Goal: Download file/media

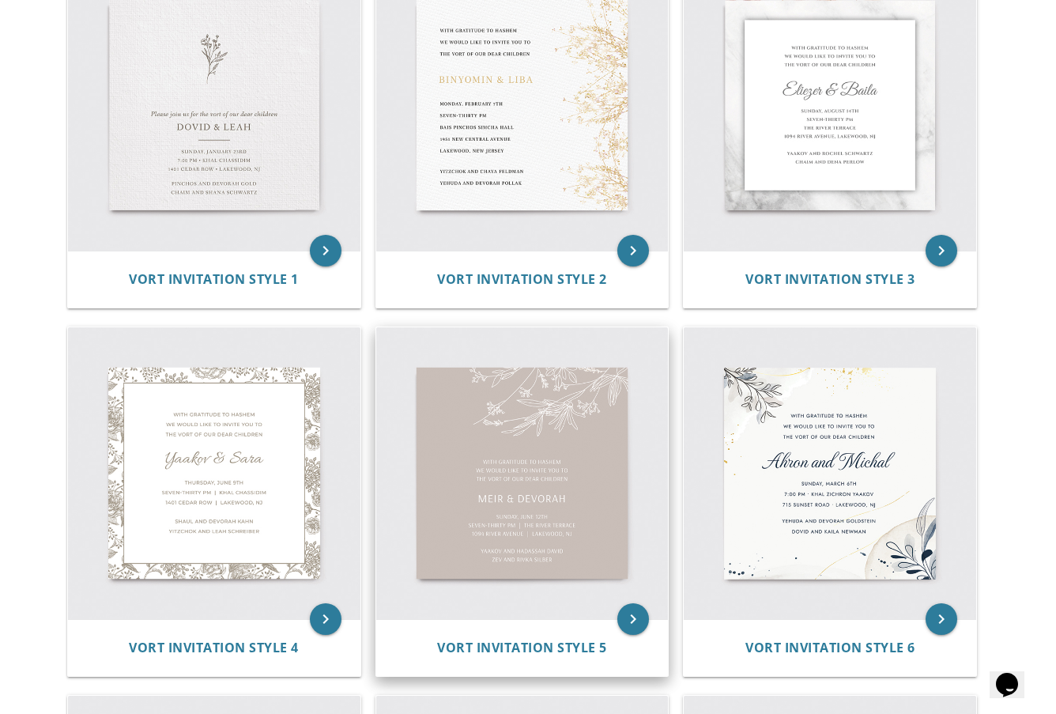
scroll to position [158, 0]
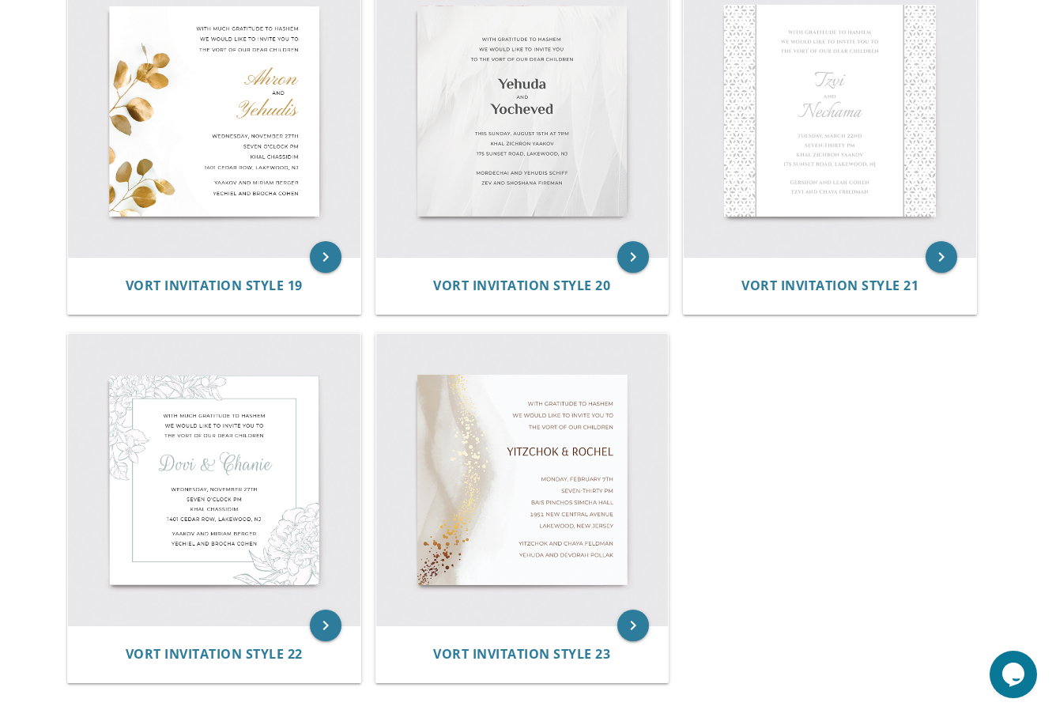
scroll to position [2915, 0]
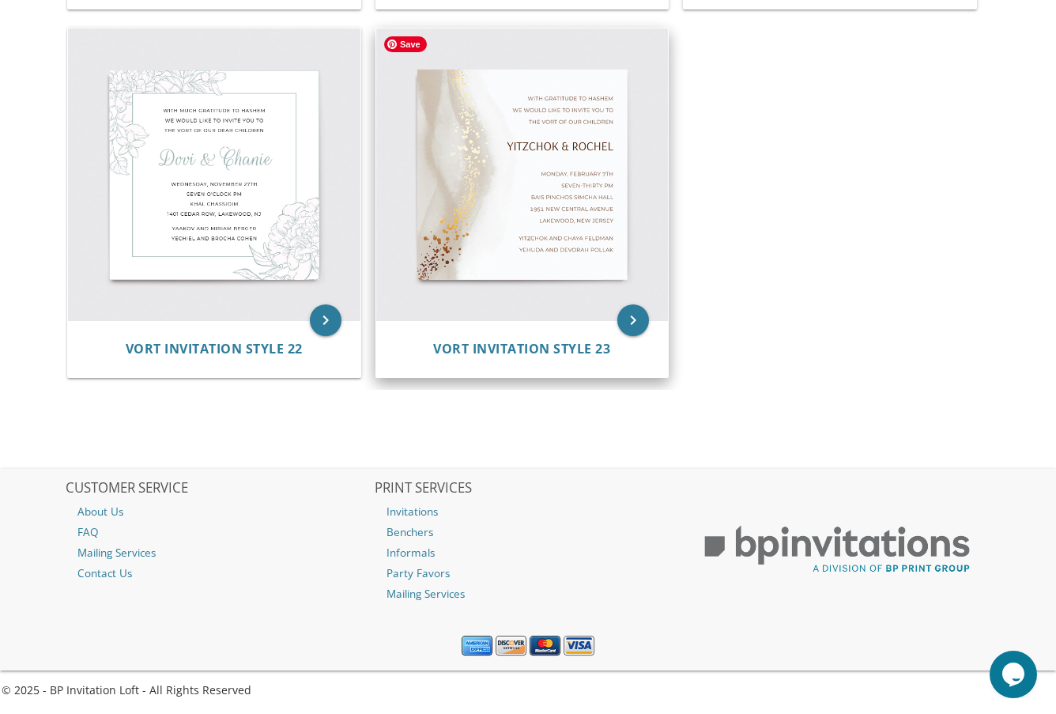
click at [490, 179] on img at bounding box center [522, 174] width 293 height 293
